Goal: Task Accomplishment & Management: Use online tool/utility

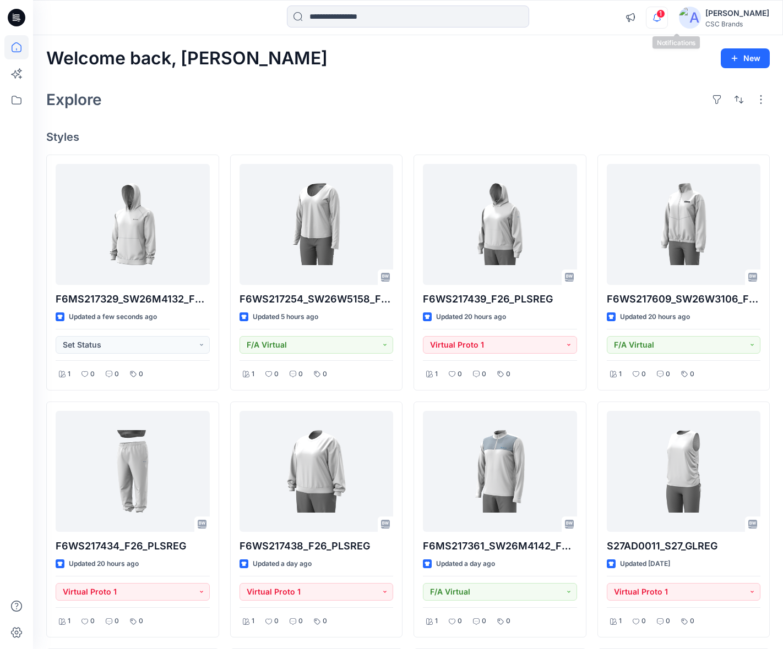
click at [667, 19] on icon "button" at bounding box center [656, 18] width 21 height 22
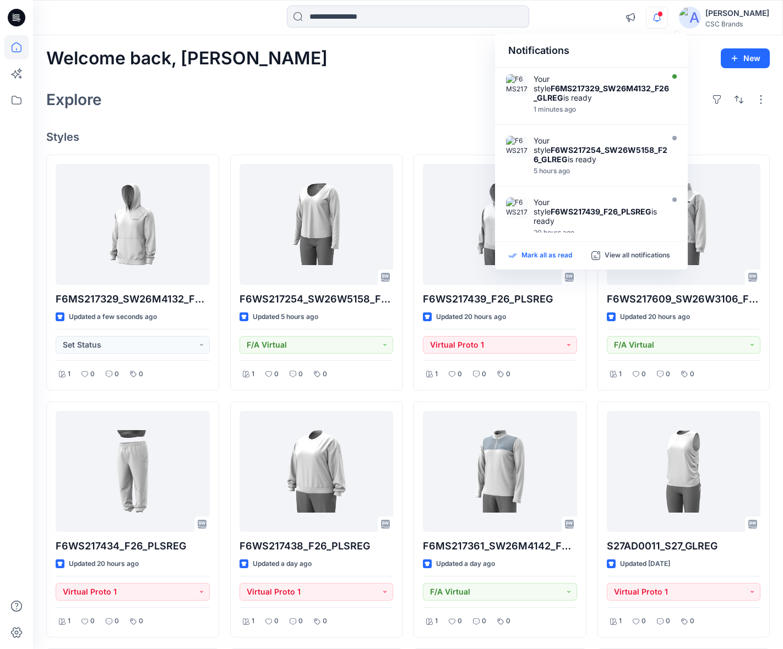
click at [549, 257] on p "Mark all as read" at bounding box center [546, 256] width 51 height 10
click at [660, 20] on icon "button" at bounding box center [657, 17] width 8 height 7
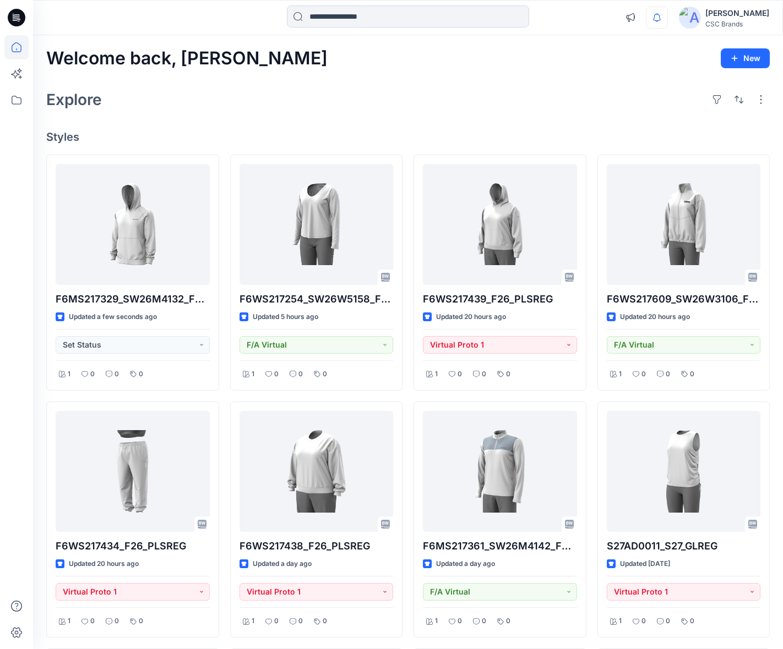
click at [437, 88] on div "Explore" at bounding box center [407, 99] width 723 height 26
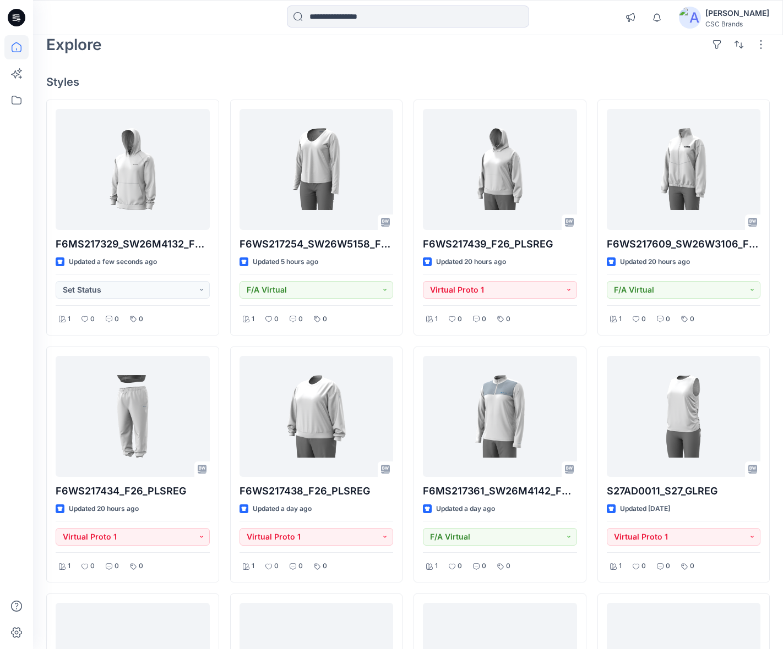
click at [461, 89] on div "Welcome back, Mijan New Explore Styles F6MS217329_SW26M4132_F26_GLREG Updated a…" at bounding box center [407, 431] width 749 height 902
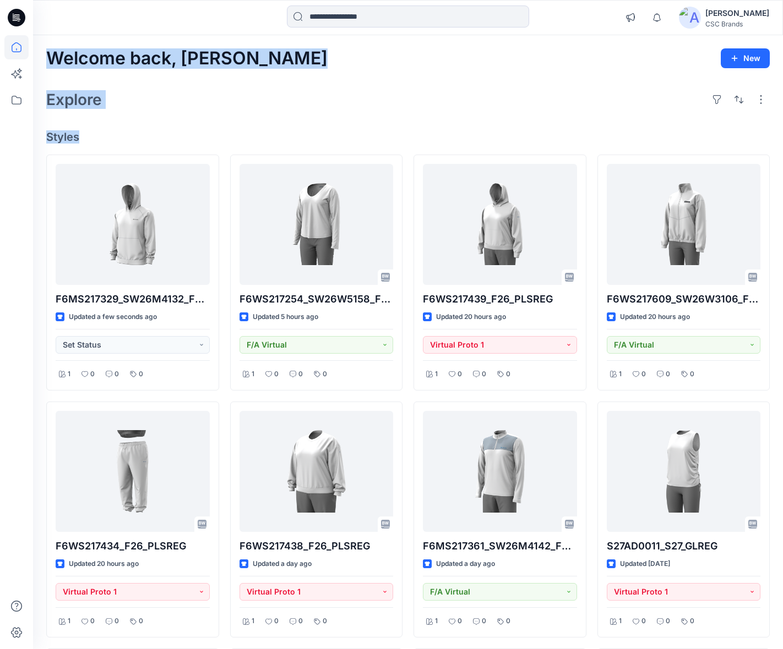
drag, startPoint x: 76, startPoint y: 138, endPoint x: 42, endPoint y: 62, distance: 83.0
click at [42, 62] on div "Welcome back, Mijan New Explore Styles F6MS217329_SW26M4132_F26_GLREG Updated a…" at bounding box center [407, 486] width 749 height 902
drag, startPoint x: 42, startPoint y: 62, endPoint x: 145, endPoint y: 126, distance: 120.9
click at [145, 126] on div "Welcome back, Mijan New Explore Styles F6MS217329_SW26M4132_F26_GLREG Updated a…" at bounding box center [407, 486] width 749 height 902
drag, startPoint x: 45, startPoint y: 59, endPoint x: 79, endPoint y: 141, distance: 88.1
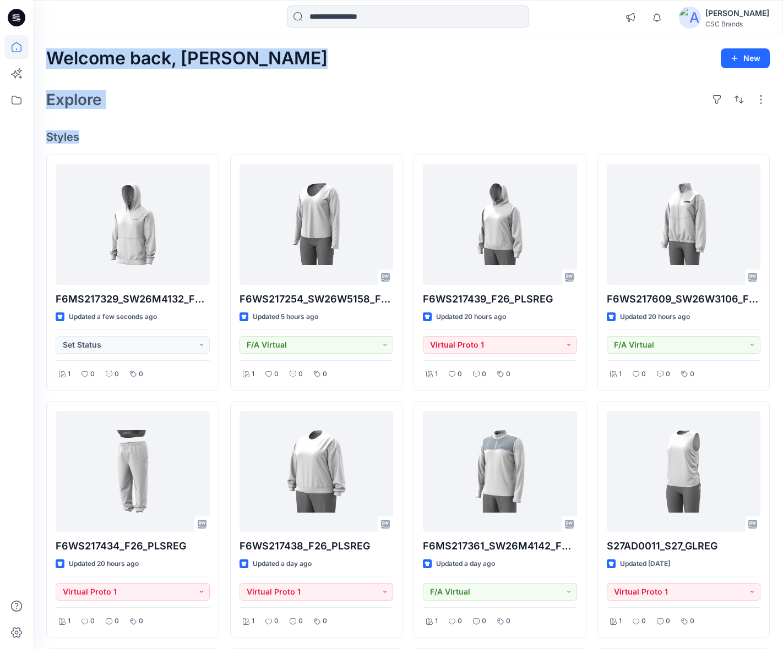
click at [79, 141] on div "Welcome back, Mijan New Explore Styles F6MS217329_SW26M4132_F26_GLREG Updated a…" at bounding box center [407, 486] width 749 height 902
drag, startPoint x: 79, startPoint y: 141, endPoint x: 179, endPoint y: 132, distance: 100.6
click at [179, 132] on h4 "Styles" at bounding box center [407, 136] width 723 height 13
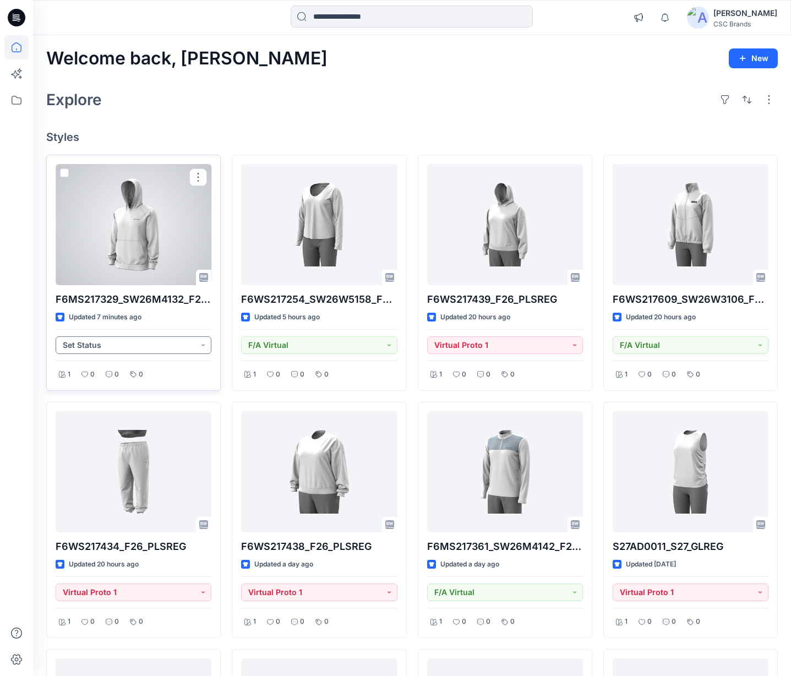
click at [141, 338] on button "Set Status" at bounding box center [134, 345] width 156 height 18
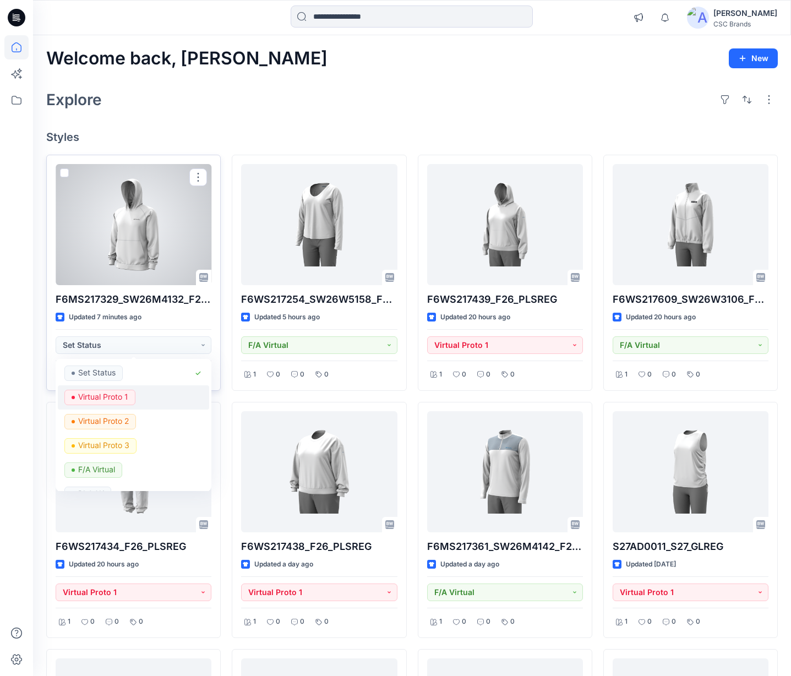
click at [130, 398] on span "Virtual Proto 1" at bounding box center [99, 397] width 71 height 15
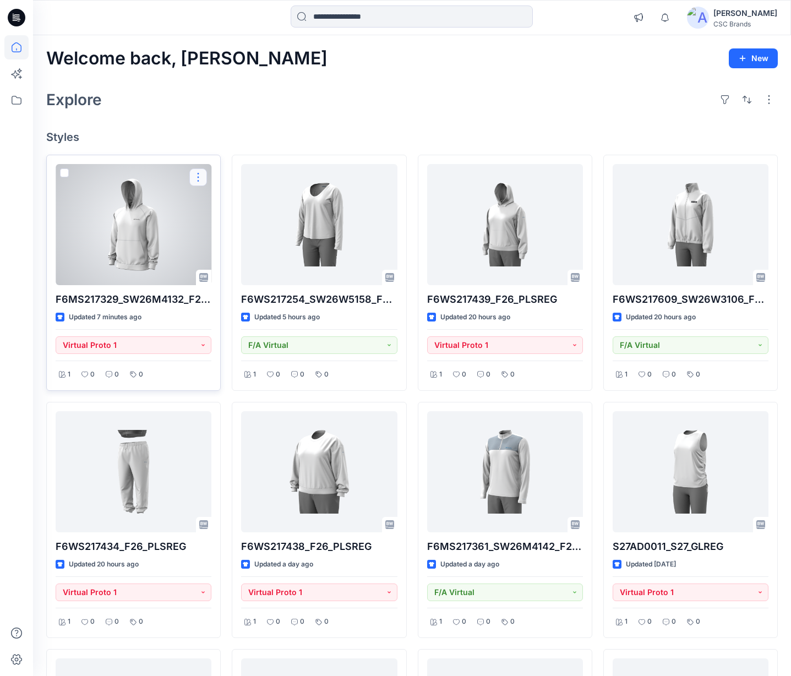
click at [197, 168] on button "button" at bounding box center [198, 177] width 18 height 18
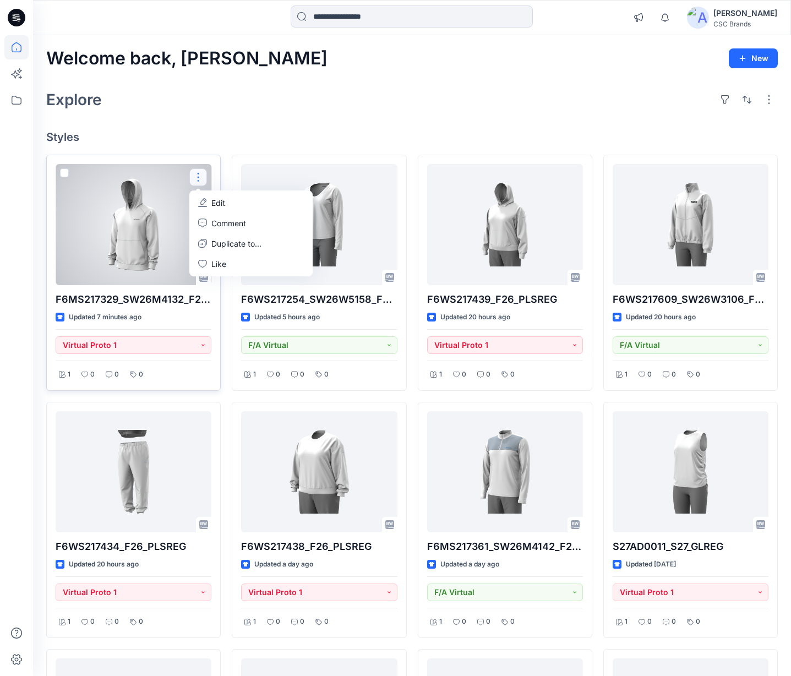
click at [212, 197] on p "Edit" at bounding box center [218, 203] width 14 height 12
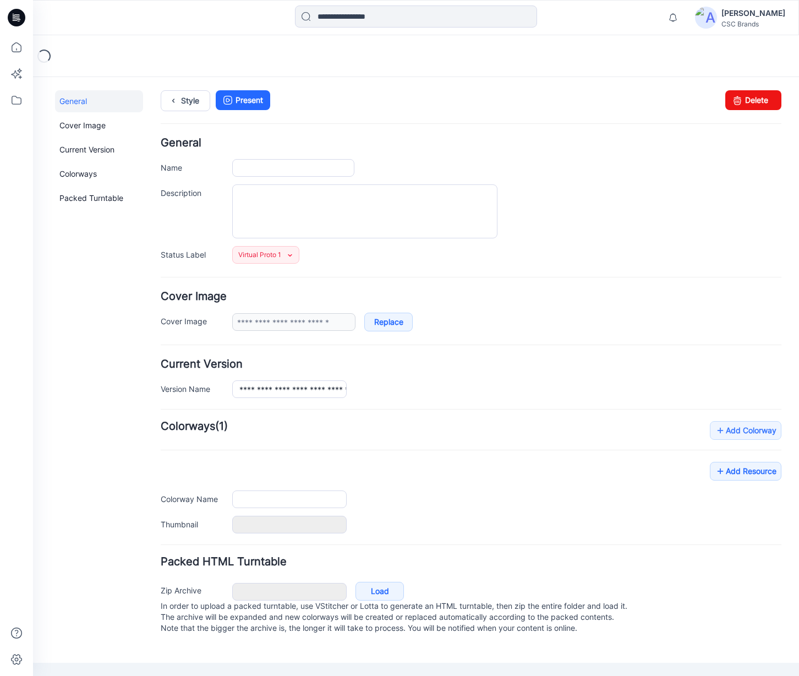
type input "**********"
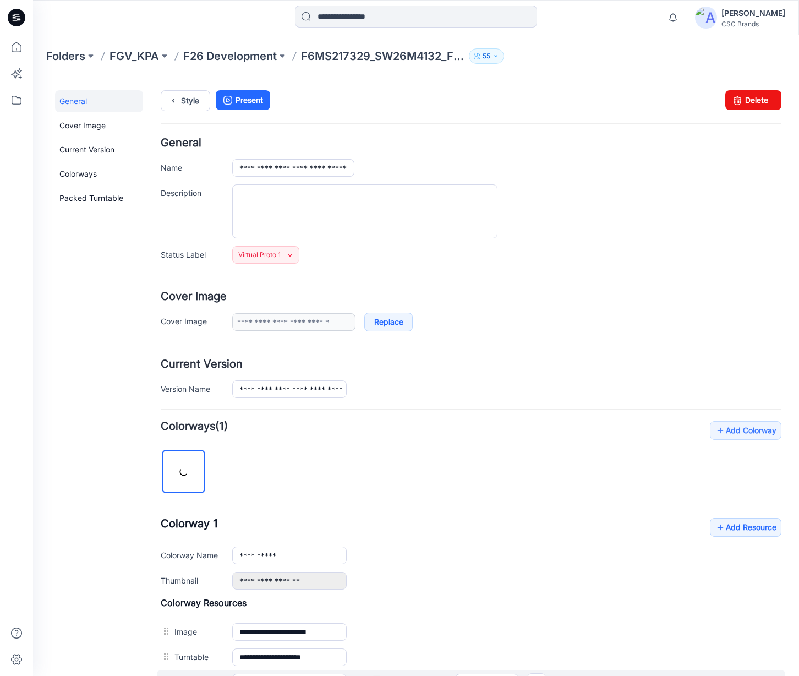
scroll to position [272, 0]
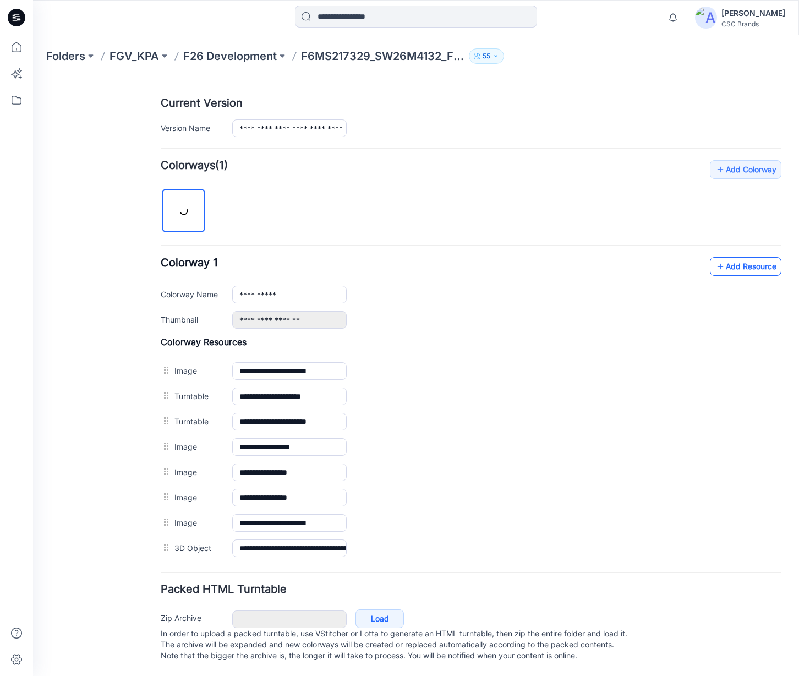
click at [733, 261] on link "Add Resource" at bounding box center [746, 266] width 72 height 19
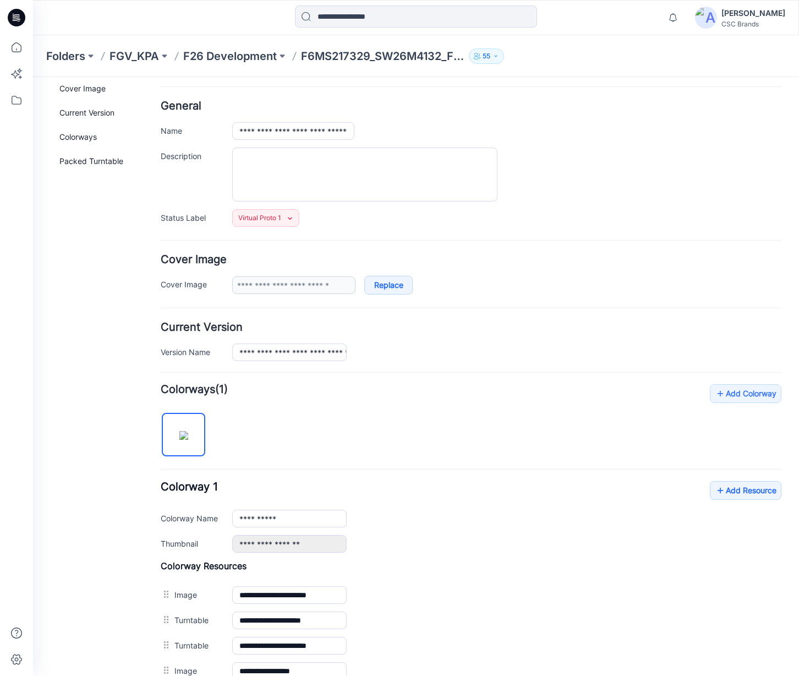
scroll to position [0, 0]
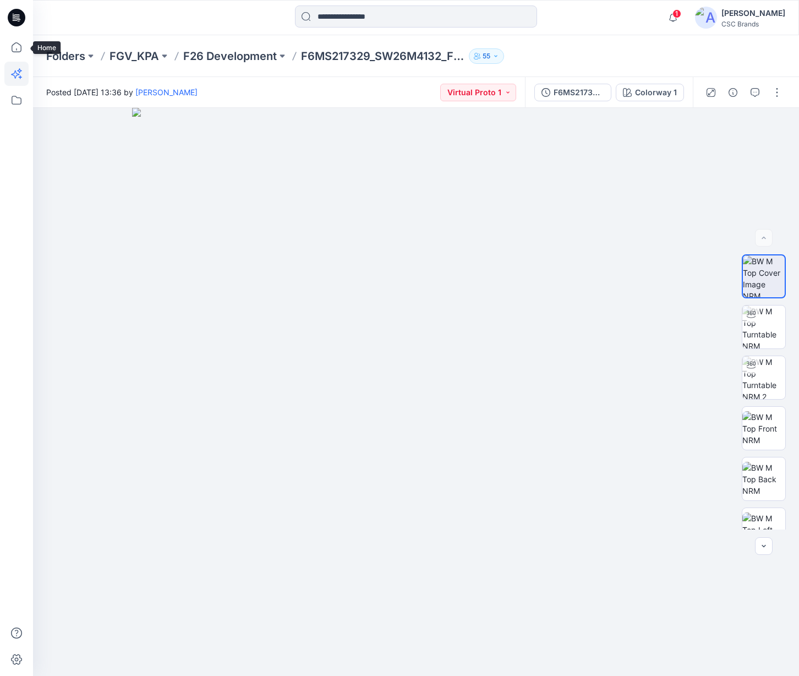
drag, startPoint x: 12, startPoint y: 50, endPoint x: 25, endPoint y: 67, distance: 21.5
click at [10, 50] on icon at bounding box center [16, 47] width 24 height 24
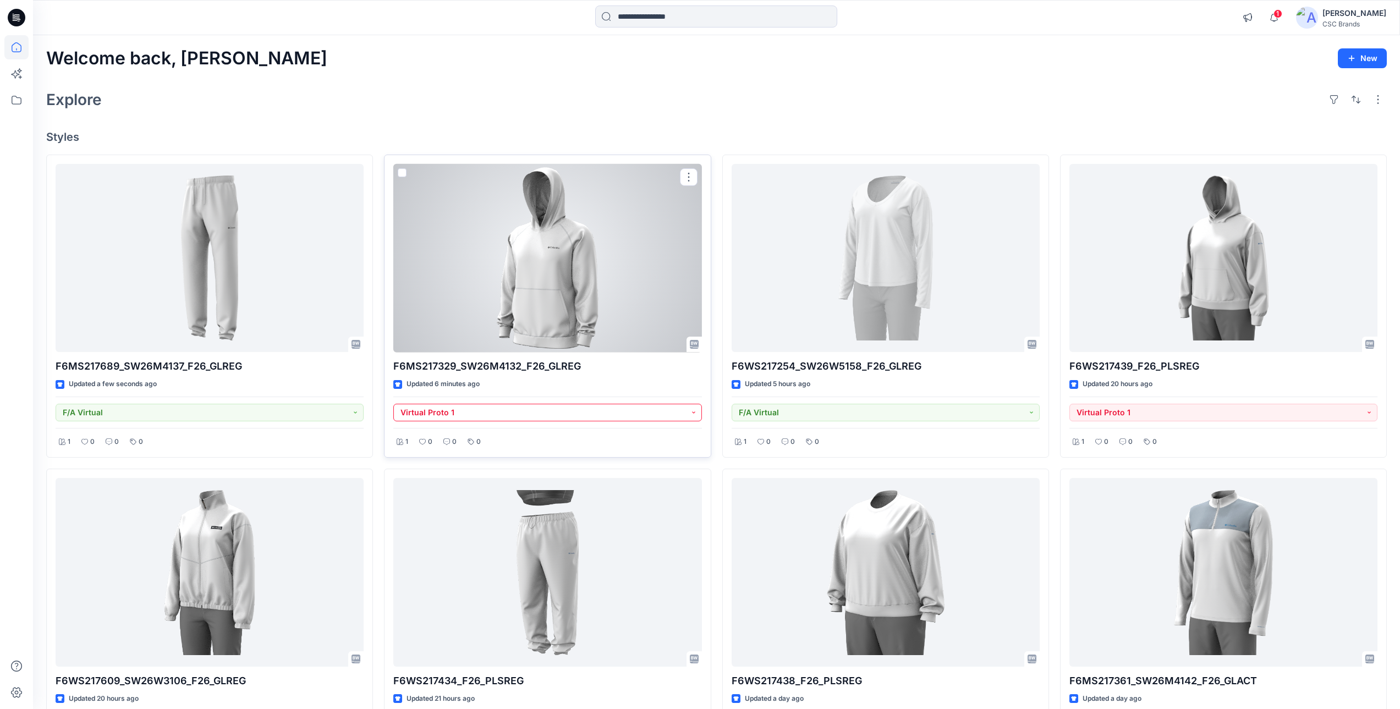
click at [535, 412] on button "Virtual Proto 1" at bounding box center [547, 413] width 308 height 18
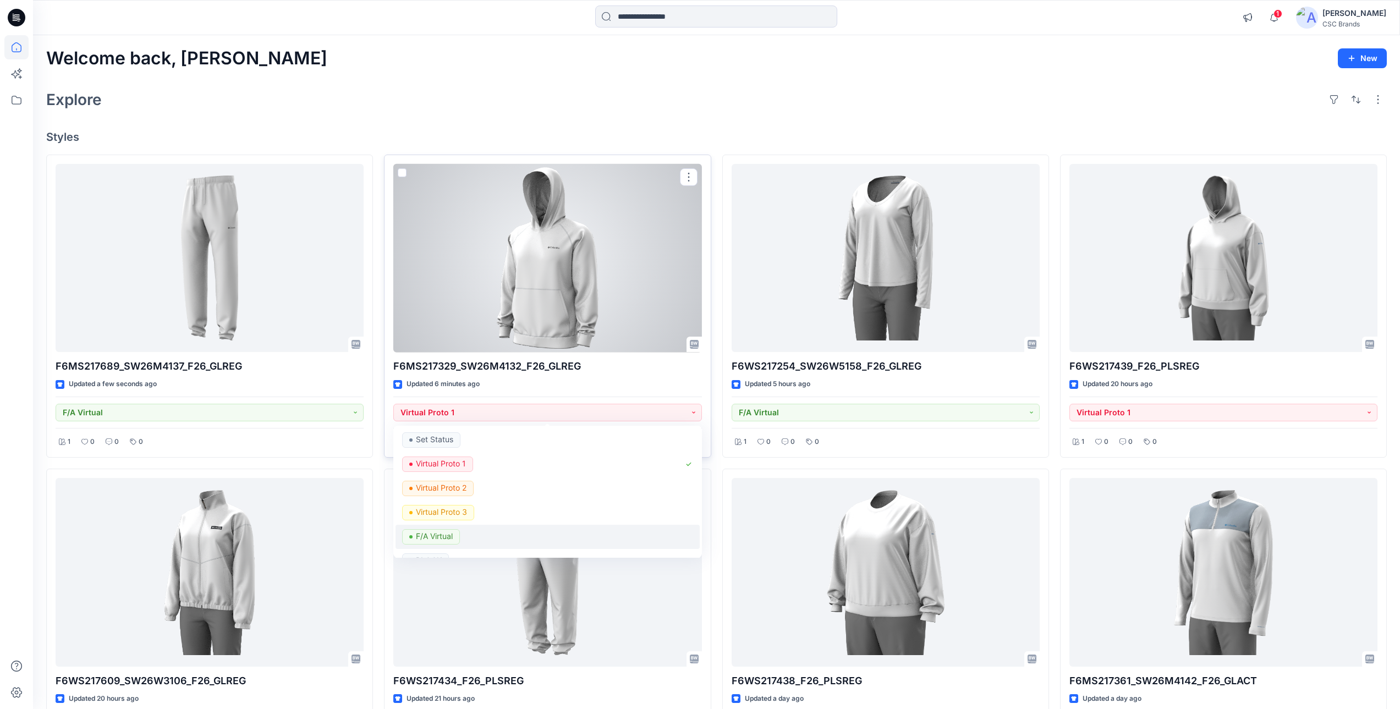
click at [451, 534] on p "F/A Virtual" at bounding box center [434, 536] width 37 height 14
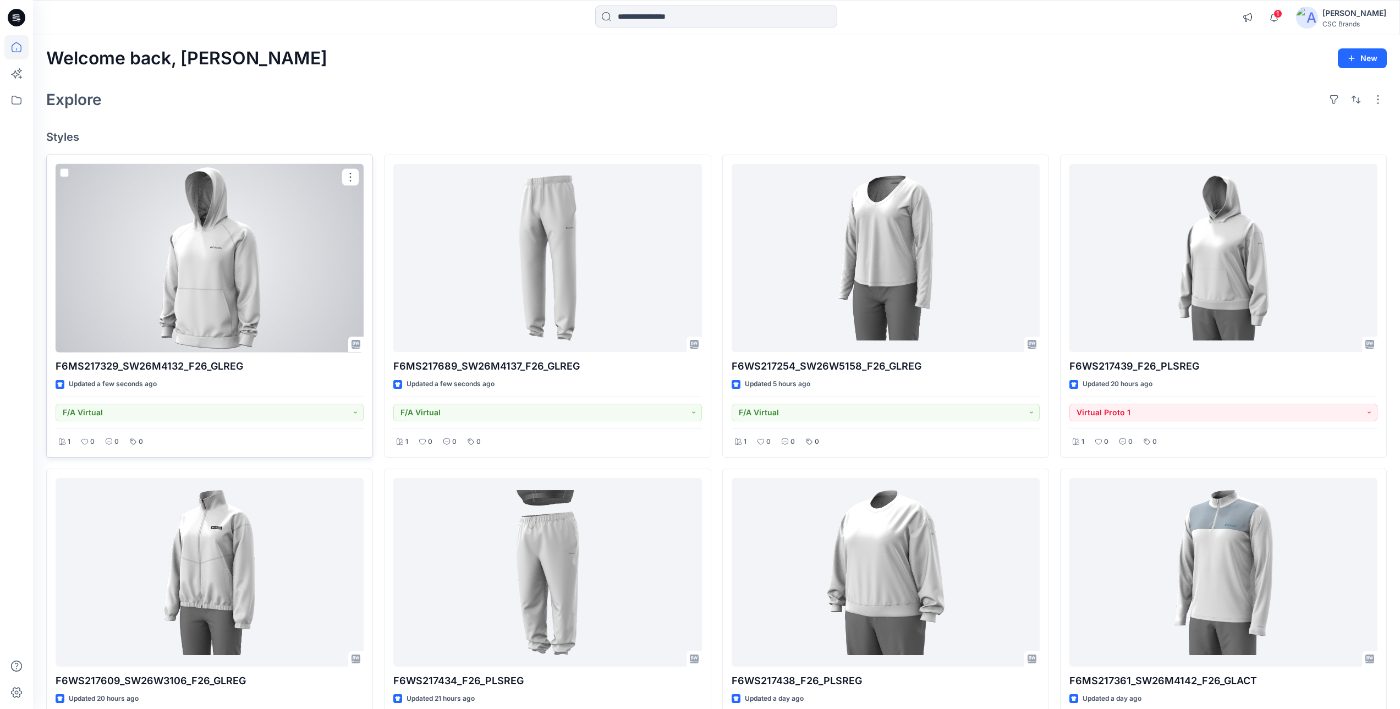
click at [305, 296] on div at bounding box center [210, 258] width 308 height 189
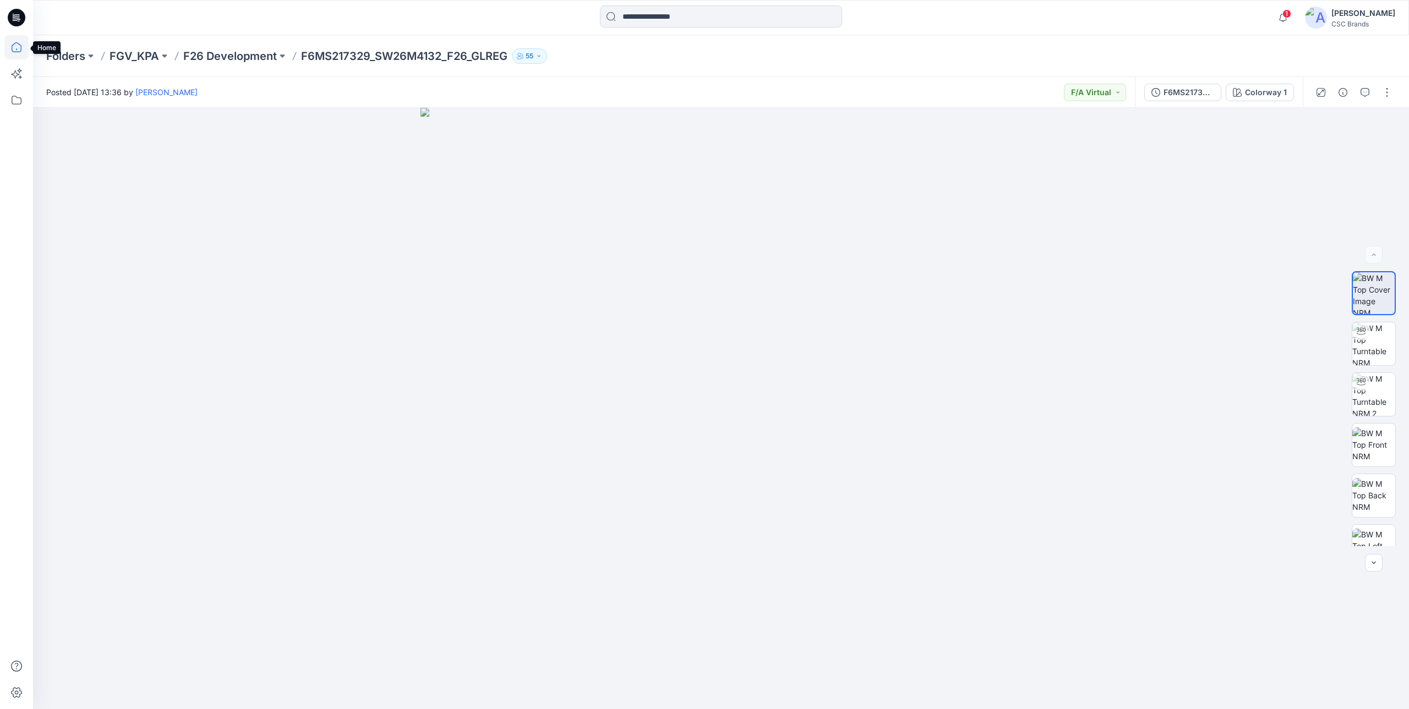
click at [19, 48] on icon at bounding box center [16, 47] width 24 height 24
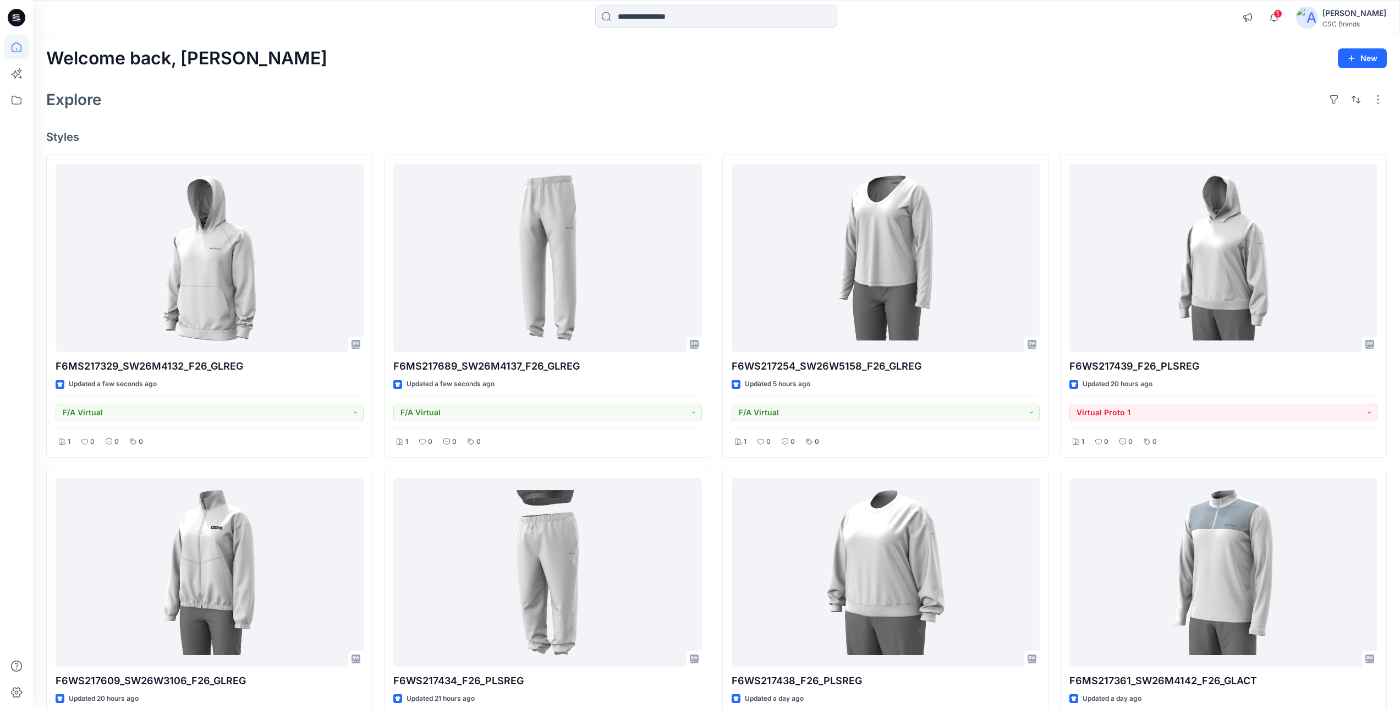
click at [397, 112] on div "Explore" at bounding box center [716, 99] width 1341 height 26
click at [810, 81] on div "Welcome back, Mijan New Explore Styles F6MS217329_SW26M4132_F26_GLREG Updated a…" at bounding box center [716, 587] width 1367 height 1105
